Goal: Task Accomplishment & Management: Complete application form

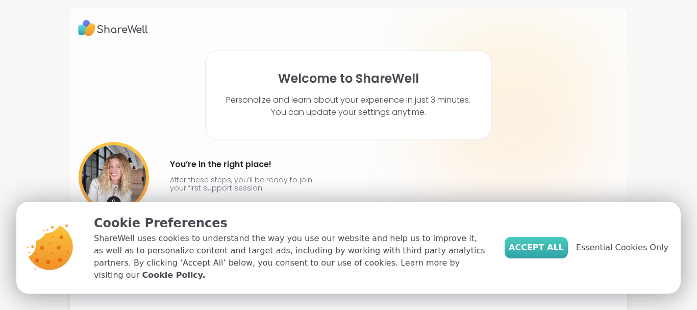
click at [542, 247] on span "Accept All" at bounding box center [536, 247] width 55 height 12
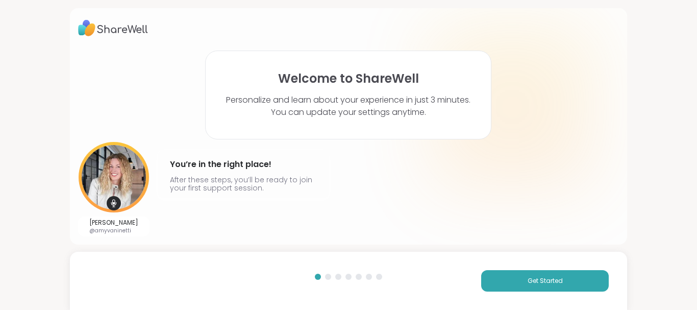
click at [325, 278] on div at bounding box center [328, 276] width 6 height 6
click at [528, 283] on span "Get Started" at bounding box center [545, 280] width 35 height 9
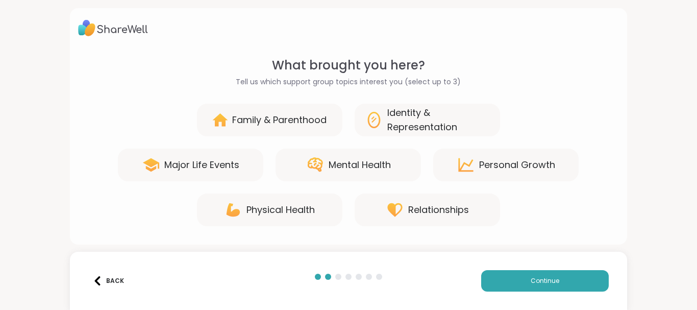
click at [302, 116] on div "Family & Parenthood" at bounding box center [279, 120] width 94 height 14
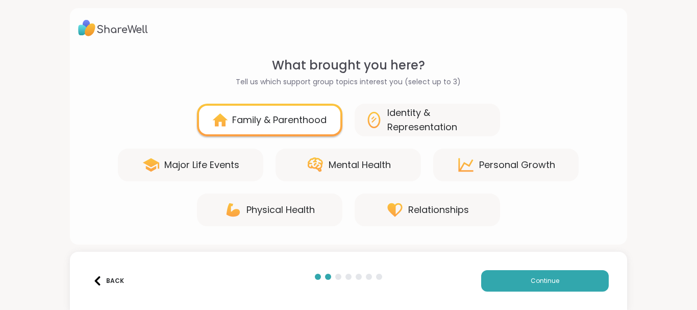
click at [394, 205] on icon at bounding box center [395, 210] width 18 height 18
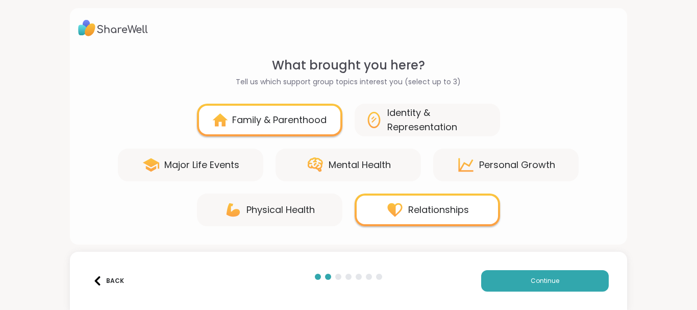
click at [371, 165] on div "Mental Health" at bounding box center [360, 165] width 62 height 14
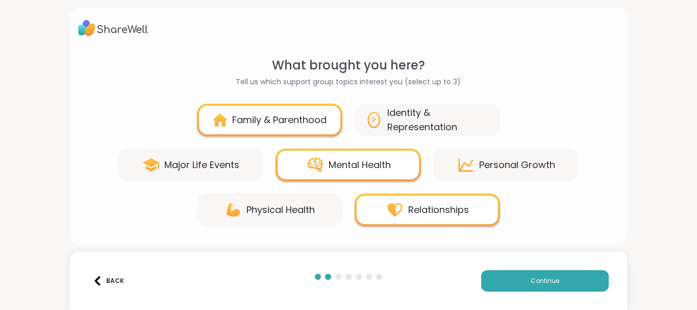
click at [208, 162] on div "Major Life Events" at bounding box center [201, 165] width 75 height 14
click at [307, 173] on icon at bounding box center [315, 165] width 18 height 18
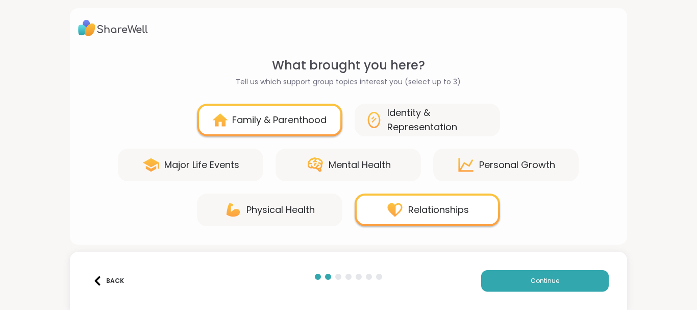
click at [236, 163] on div "Major Life Events" at bounding box center [190, 164] width 145 height 33
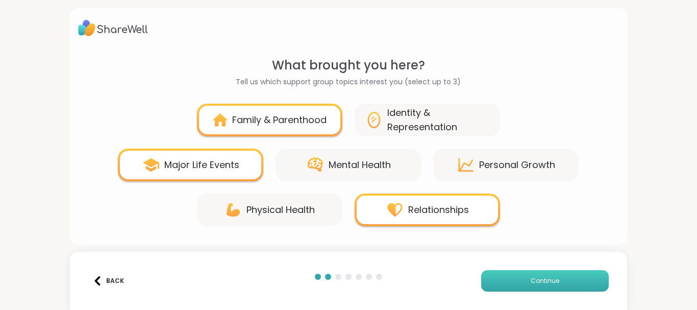
click at [510, 283] on button "Continue" at bounding box center [545, 280] width 128 height 21
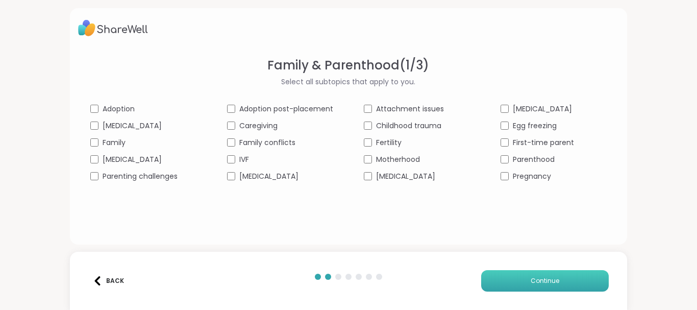
click at [513, 274] on button "Continue" at bounding box center [545, 280] width 128 height 21
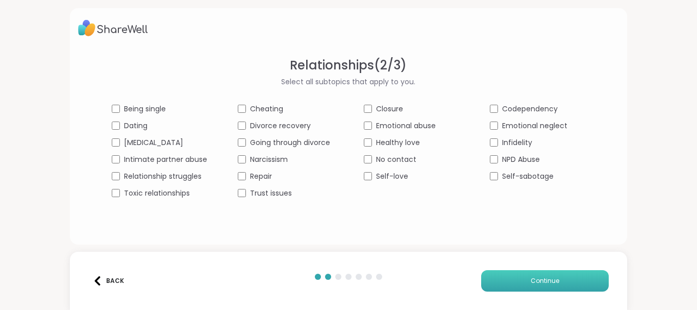
click at [499, 282] on button "Continue" at bounding box center [545, 280] width 128 height 21
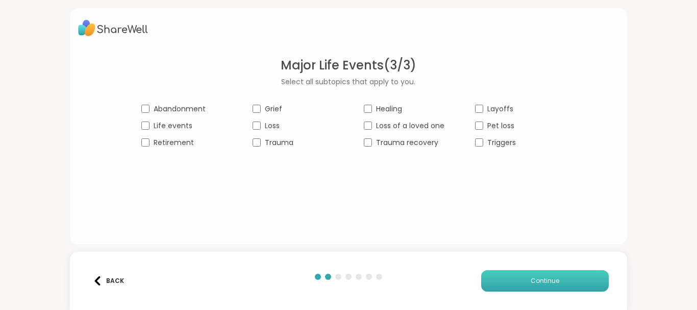
click at [494, 274] on button "Continue" at bounding box center [545, 280] width 128 height 21
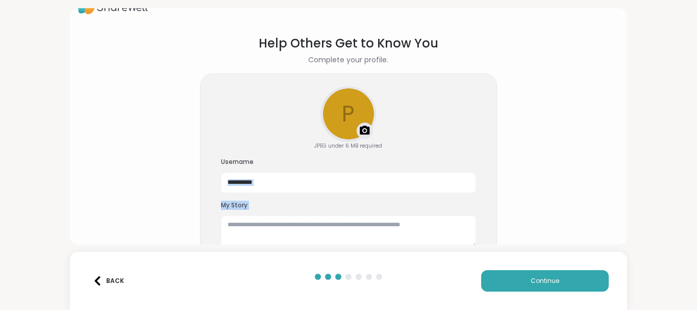
scroll to position [38, 0]
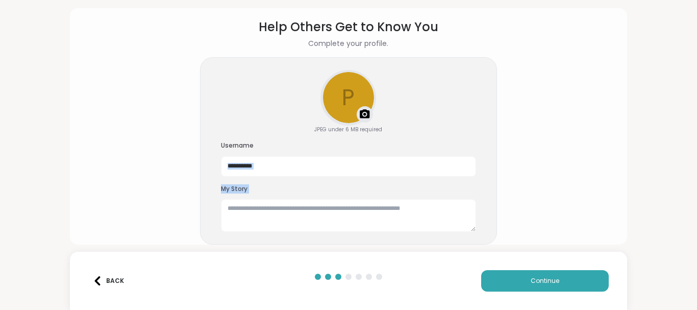
drag, startPoint x: 589, startPoint y: 168, endPoint x: 594, endPoint y: 246, distance: 78.2
click at [594, 246] on div "**********" at bounding box center [348, 155] width 697 height 310
click at [442, 217] on textarea at bounding box center [348, 215] width 255 height 33
click at [443, 221] on textarea at bounding box center [348, 215] width 255 height 33
click at [508, 282] on button "Continue" at bounding box center [545, 280] width 128 height 21
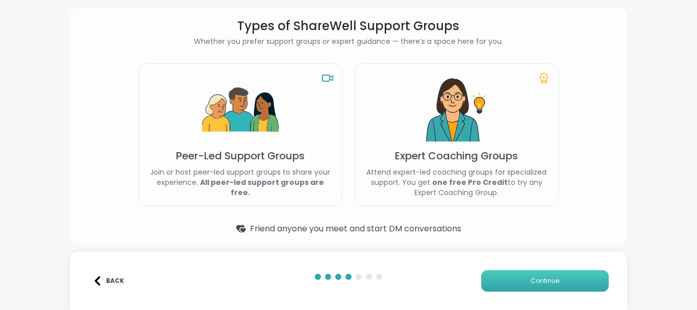
click at [505, 278] on button "Continue" at bounding box center [545, 280] width 128 height 21
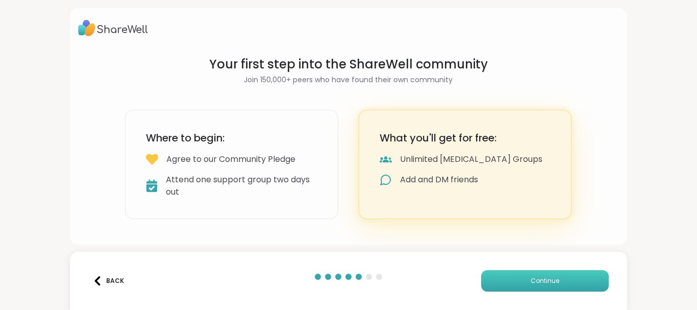
scroll to position [0, 0]
click at [308, 174] on div "Attend one support group two days out" at bounding box center [242, 185] width 152 height 24
click at [504, 288] on button "Continue" at bounding box center [545, 280] width 128 height 21
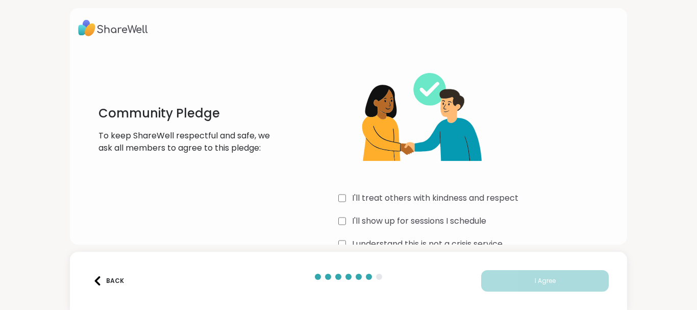
drag, startPoint x: 696, startPoint y: 71, endPoint x: 599, endPoint y: 125, distance: 111.5
click at [599, 125] on html "Community Pledge To keep ShareWell respectful and safe, we ask all members to a…" at bounding box center [348, 155] width 697 height 310
drag, startPoint x: 599, startPoint y: 125, endPoint x: 604, endPoint y: 148, distance: 24.0
click at [604, 148] on div "I'll treat others with kindness and respect I'll show up for sessions I schedul…" at bounding box center [478, 154] width 281 height 196
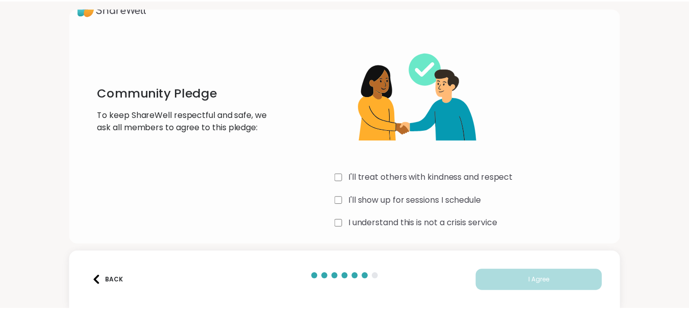
scroll to position [24, 0]
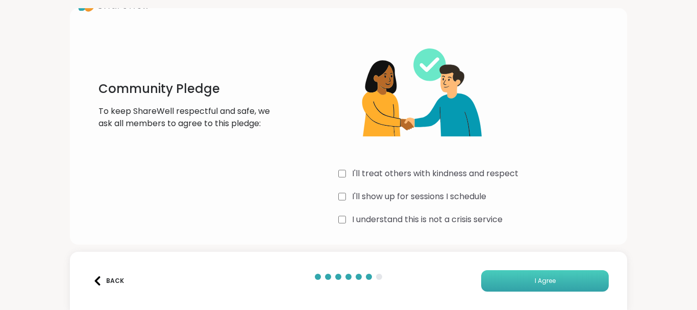
click at [500, 285] on button "I Agree" at bounding box center [545, 280] width 128 height 21
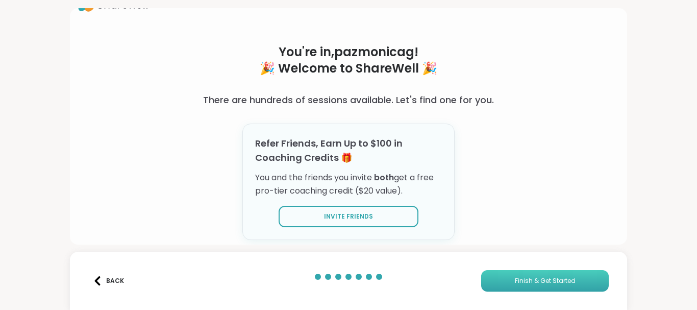
click at [500, 285] on button "Finish & Get Started" at bounding box center [545, 280] width 128 height 21
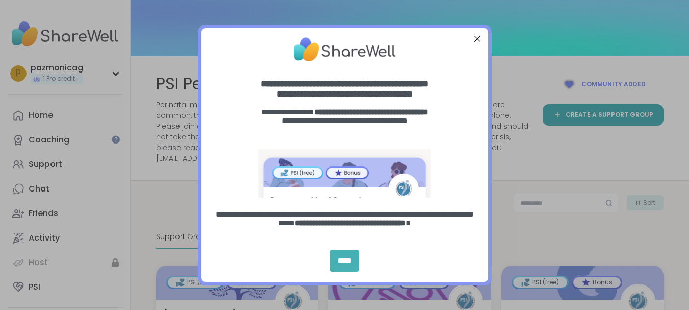
click at [343, 263] on div "*****" at bounding box center [344, 260] width 29 height 22
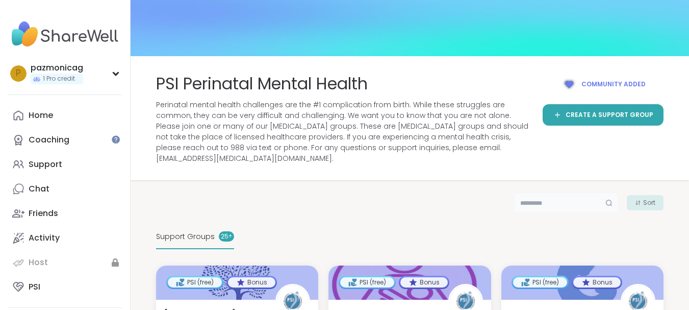
click at [563, 192] on input "text" at bounding box center [566, 202] width 105 height 20
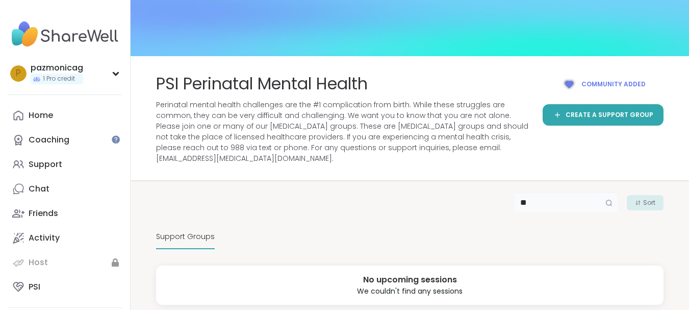
type input "*"
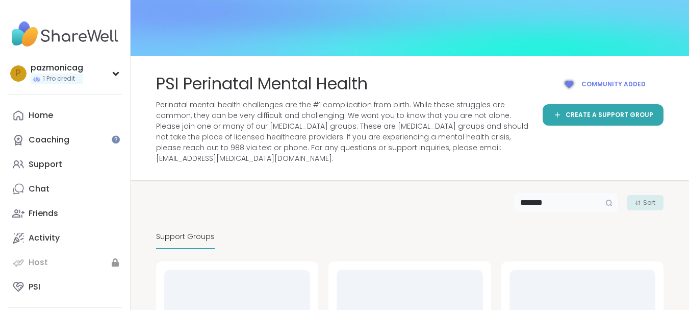
type input "********"
